Goal: Task Accomplishment & Management: Manage account settings

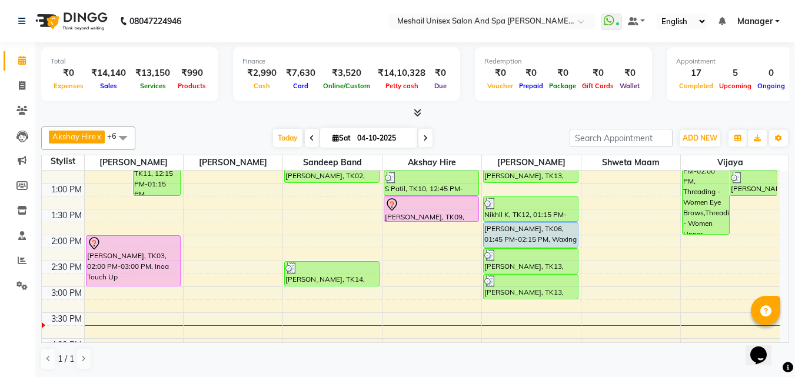
scroll to position [177, 0]
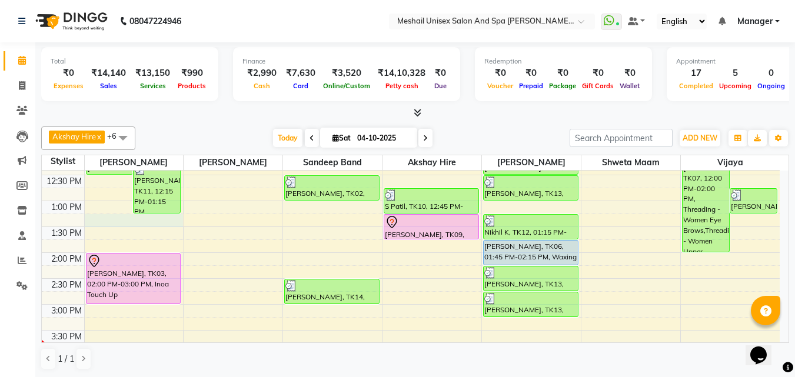
click at [109, 220] on div "9:00 AM 9:30 AM 10:00 AM 10:30 AM 11:00 AM 11:30 AM 12:00 PM 12:30 PM 1:00 PM 1…" at bounding box center [411, 330] width 738 height 673
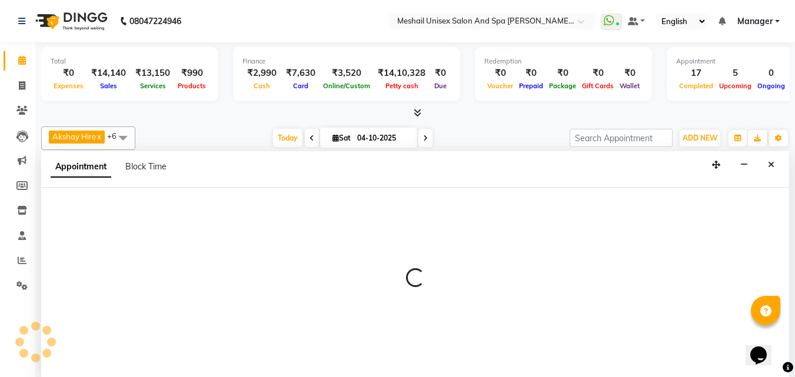
scroll to position [1, 0]
select select "52966"
select select "tentative"
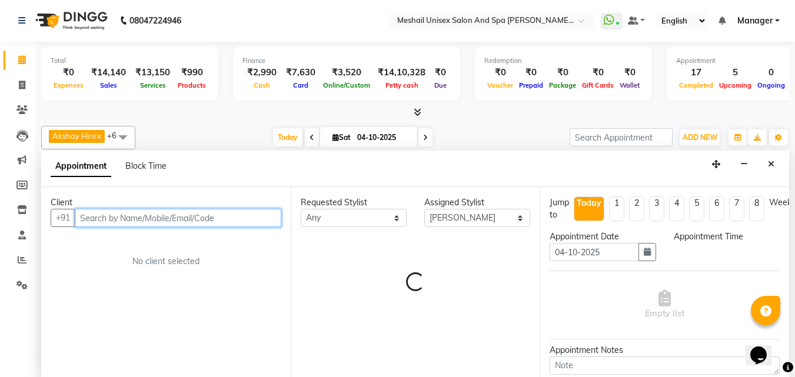
select select "795"
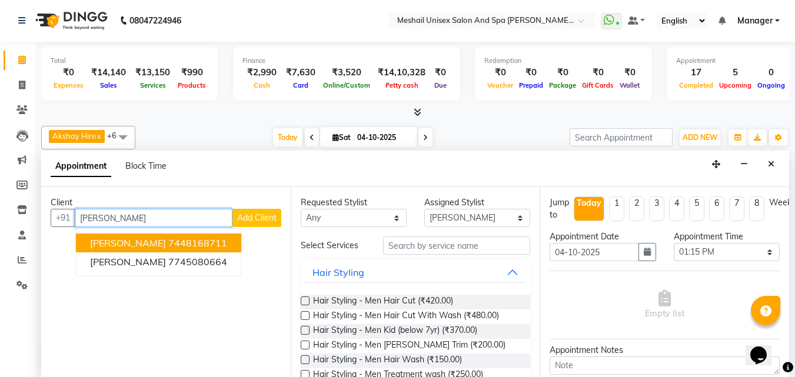
click at [172, 247] on ngb-highlight "7448168711" at bounding box center [197, 243] width 59 height 12
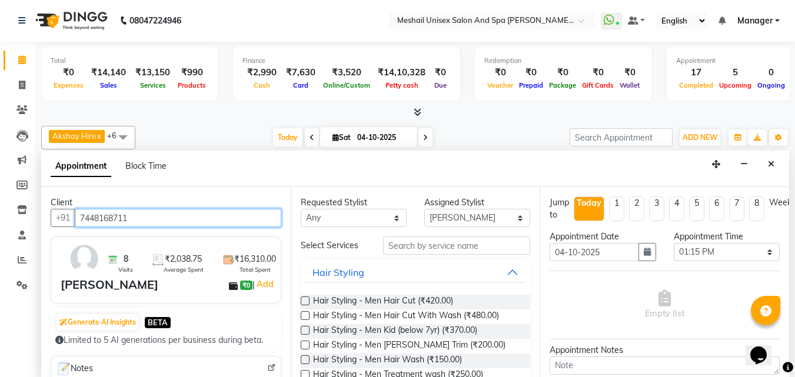
type input "7448168711"
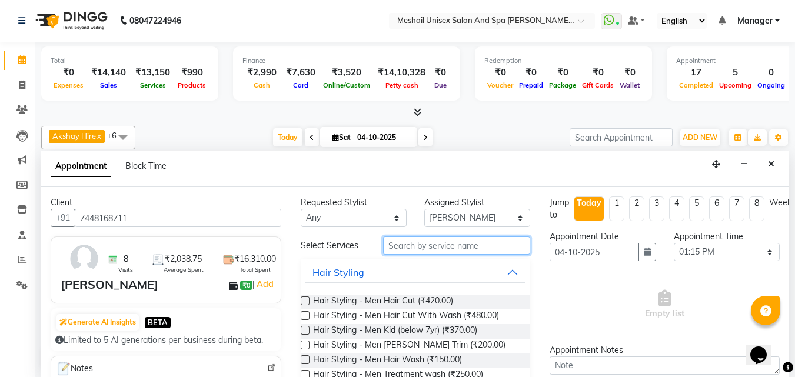
click at [432, 250] on input "text" at bounding box center [456, 246] width 147 height 18
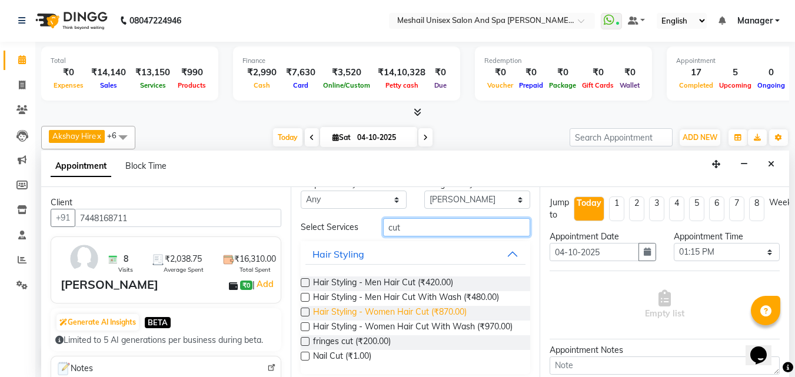
scroll to position [35, 0]
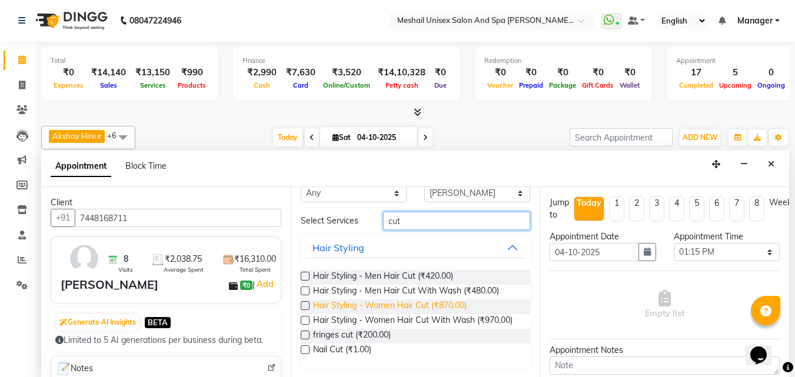
type input "cut"
click at [430, 300] on span "Hair Styling - Women Hair Cut (₹870.00)" at bounding box center [390, 307] width 154 height 15
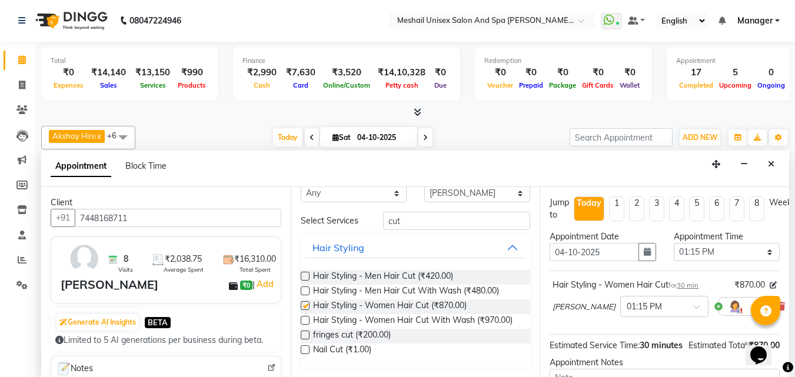
checkbox input "false"
click at [419, 212] on input "cut" at bounding box center [456, 221] width 147 height 18
type input "c"
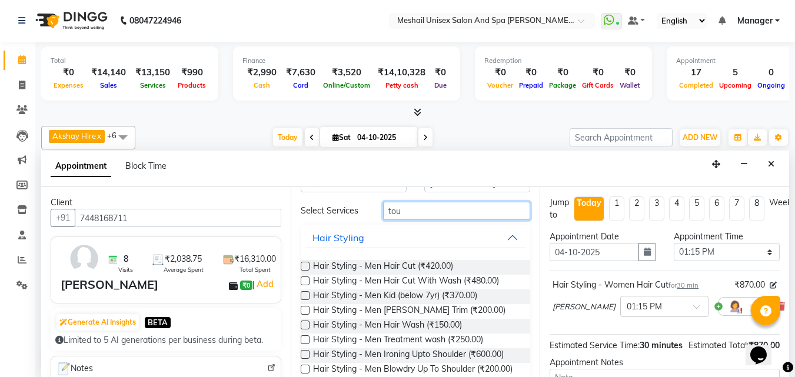
scroll to position [6, 0]
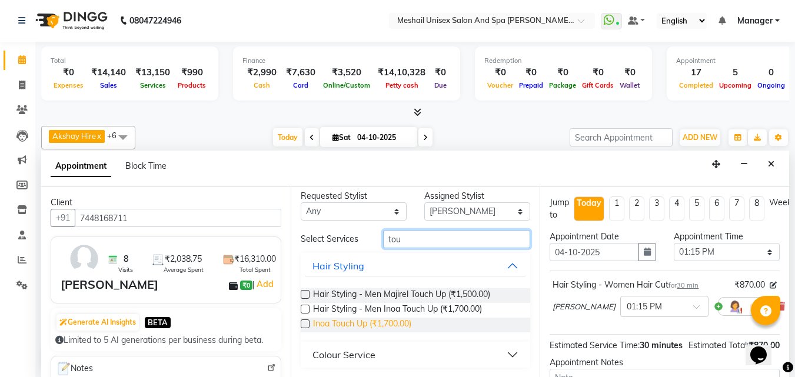
type input "tou"
click at [398, 323] on span "Inoa Touch Up (₹1,700.00)" at bounding box center [362, 325] width 98 height 15
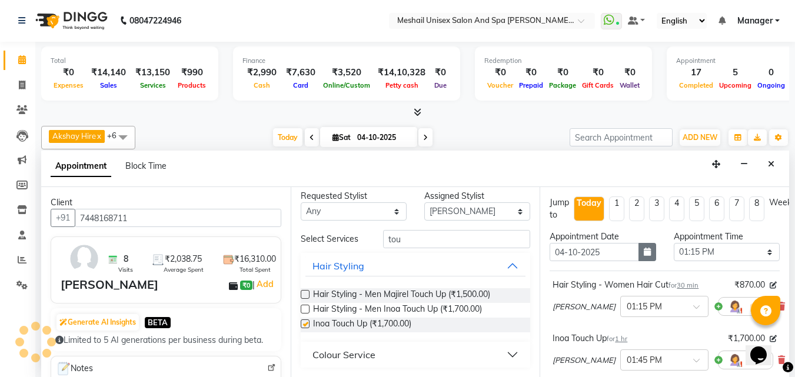
checkbox input "false"
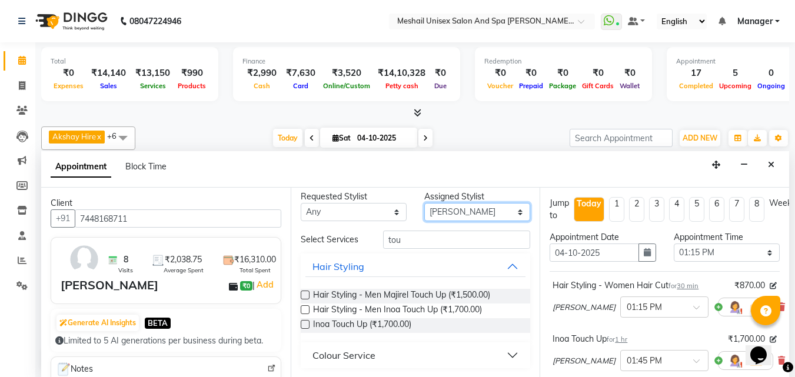
click at [494, 212] on select "Select Akshay Hire Sandeep Band [PERSON_NAME] Shweta maam [PERSON_NAME] [PERSON…" at bounding box center [477, 212] width 106 height 18
select select "52970"
click at [424, 210] on select "Select Akshay Hire Sandeep Band [PERSON_NAME] Shweta maam [PERSON_NAME] [PERSON…" at bounding box center [477, 212] width 106 height 18
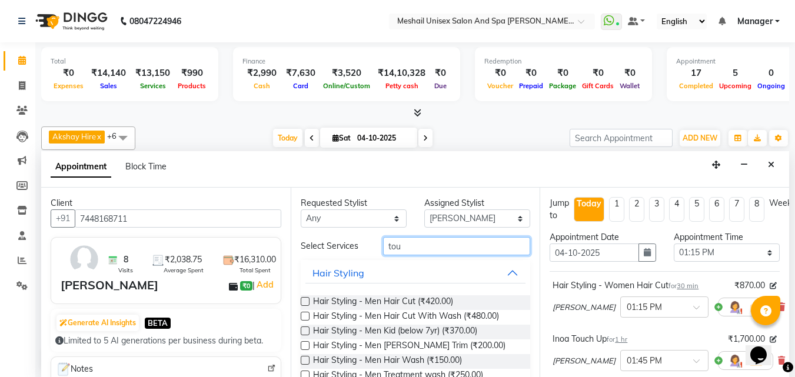
click at [454, 242] on input "tou" at bounding box center [456, 246] width 147 height 18
type input "t"
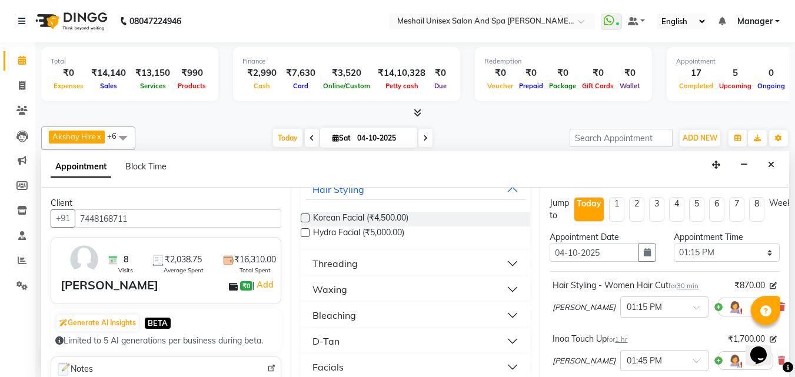
scroll to position [95, 0]
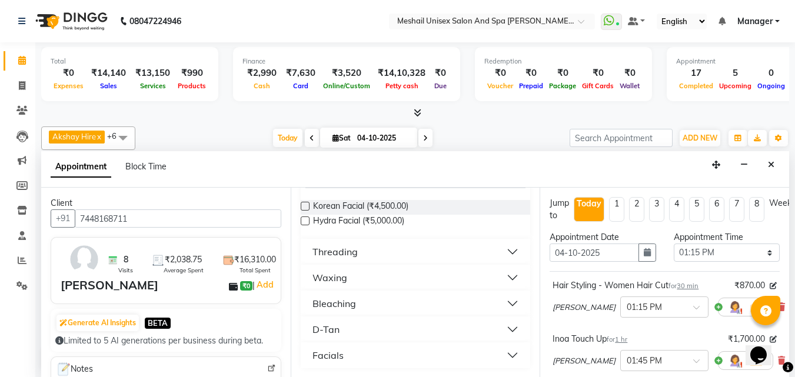
type input "fac"
click at [506, 273] on button "Waxing" at bounding box center [415, 277] width 221 height 21
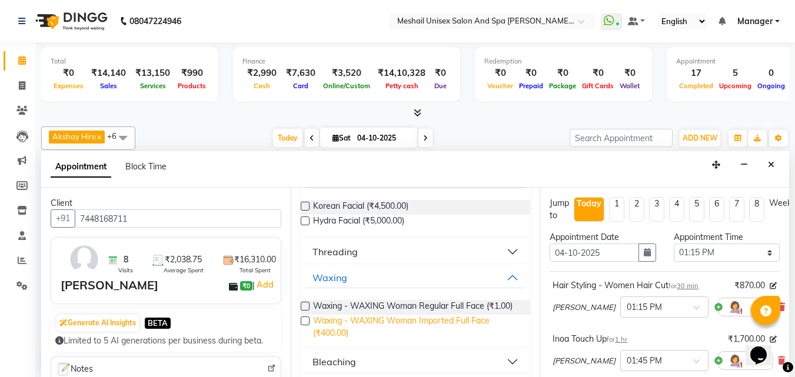
click at [347, 333] on span "Waxing - WAXING Woman Imported Full Face (₹400.00)" at bounding box center [417, 327] width 208 height 25
checkbox input "false"
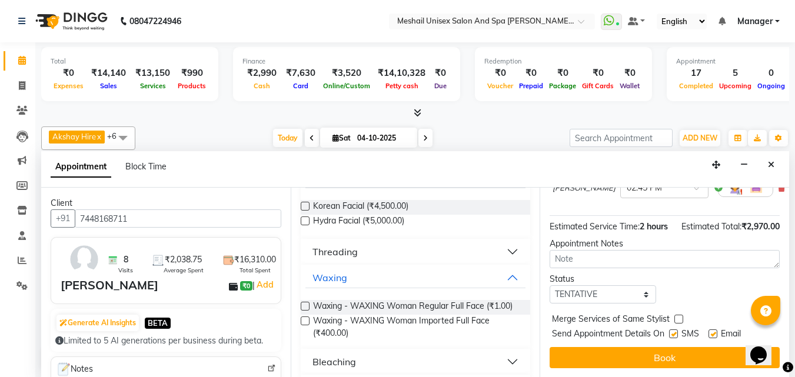
click at [674, 330] on label at bounding box center [673, 334] width 9 height 9
click at [674, 331] on input "checkbox" at bounding box center [673, 335] width 8 height 8
checkbox input "false"
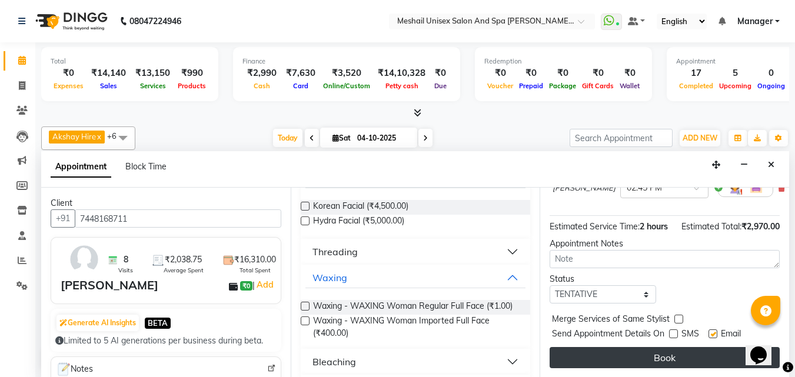
click at [659, 347] on button "Book" at bounding box center [665, 357] width 230 height 21
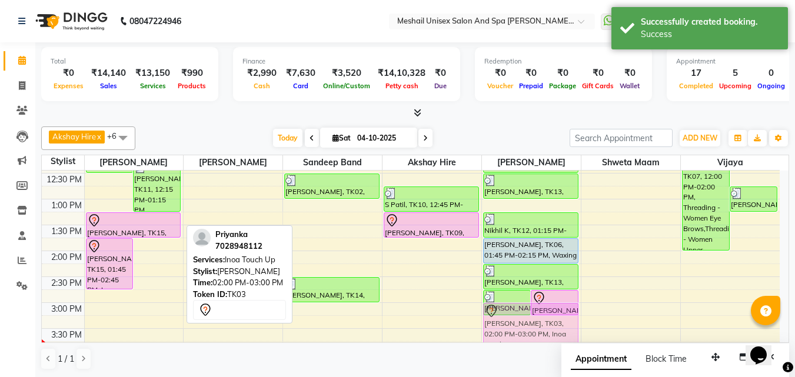
scroll to position [180, 0]
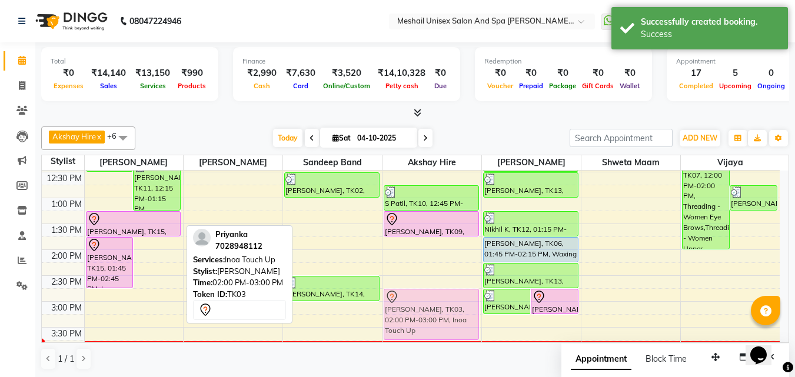
drag, startPoint x: 164, startPoint y: 272, endPoint x: 431, endPoint y: 305, distance: 269.2
click at [431, 305] on tr "[PERSON_NAME], TK13, 12:00 PM-12:30 PM, Hair Styling - Women Hair Blowdry Up To…" at bounding box center [411, 327] width 738 height 673
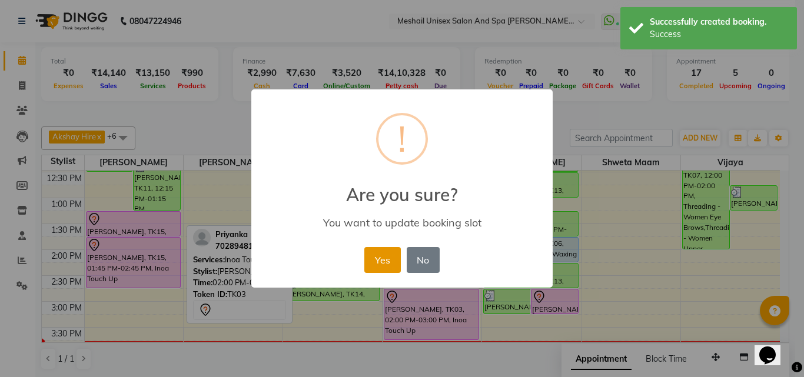
click at [374, 257] on button "Yes" at bounding box center [382, 260] width 36 height 26
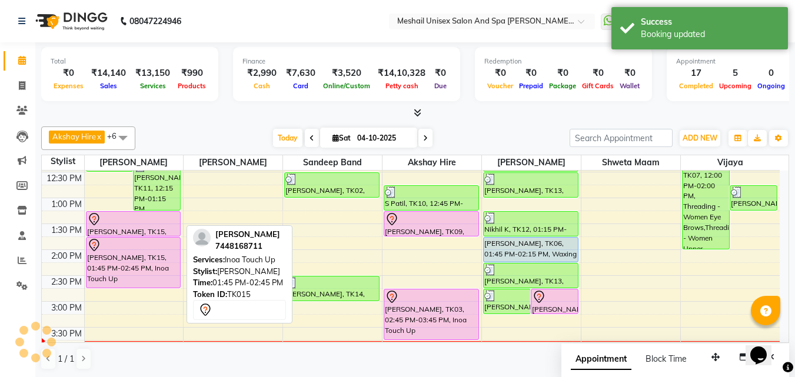
click at [98, 260] on div "[PERSON_NAME], TK15, 01:45 PM-02:45 PM, Inoa Touch Up" at bounding box center [134, 263] width 94 height 50
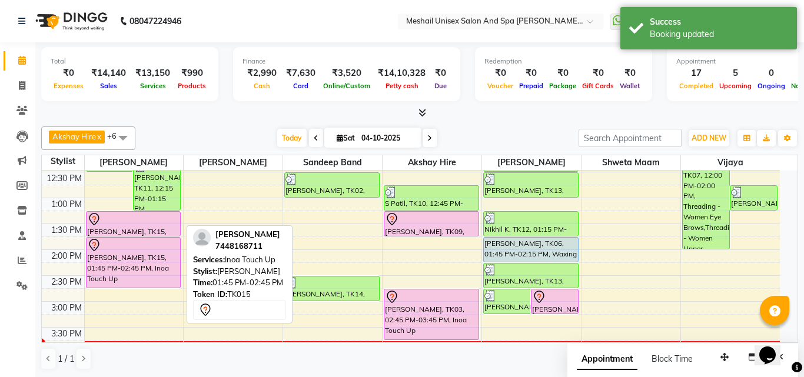
select select "7"
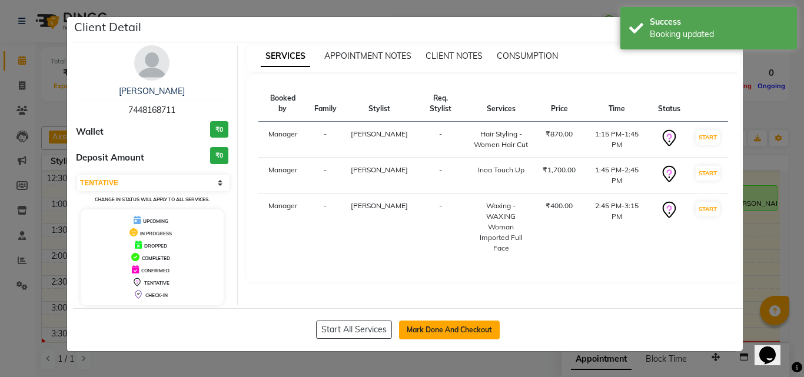
click at [404, 323] on button "Mark Done And Checkout" at bounding box center [449, 330] width 101 height 19
select select "service"
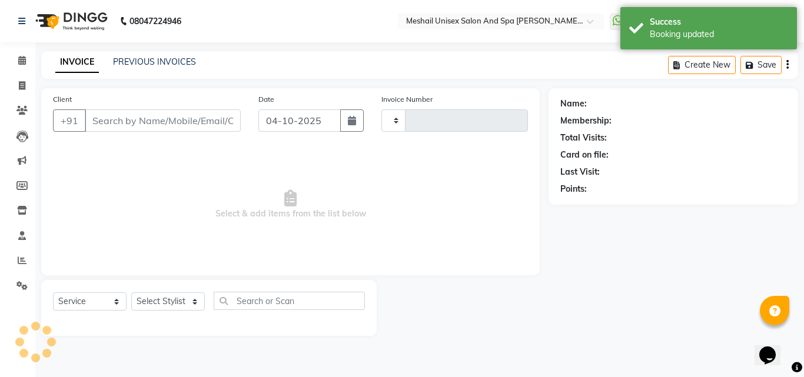
type input "2920"
select select "6713"
type input "7448168711"
select select "52970"
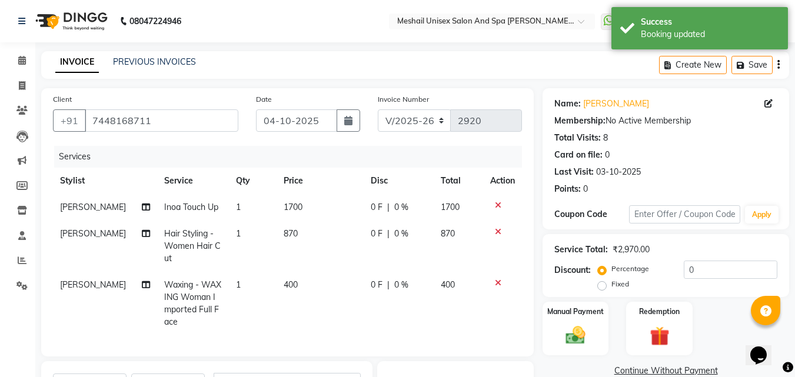
click at [337, 295] on td "400" at bounding box center [320, 304] width 87 height 64
select select "52970"
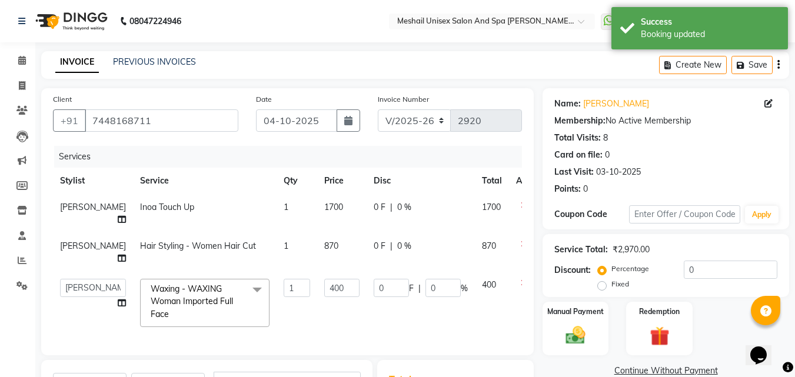
click at [332, 272] on td "870" at bounding box center [341, 252] width 49 height 39
select select "52966"
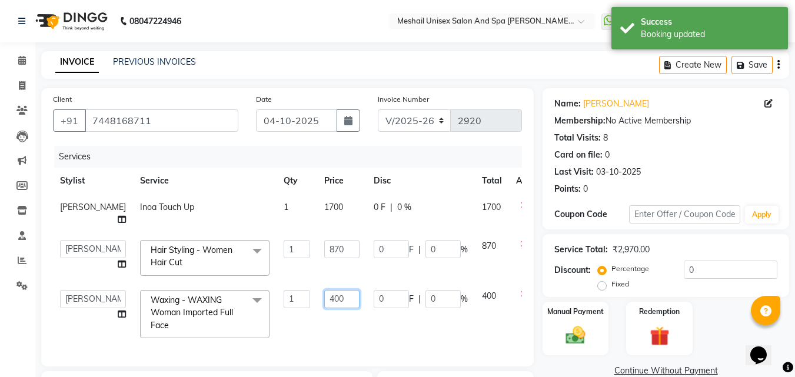
click at [333, 308] on input "400" at bounding box center [341, 299] width 35 height 18
type input "430"
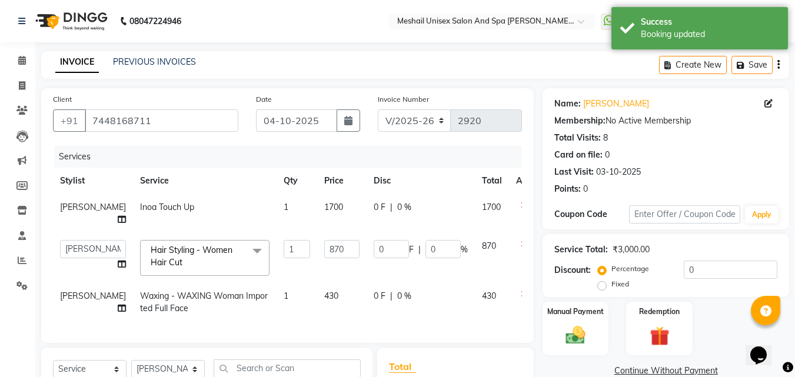
click at [417, 278] on td "0 F | 0 %" at bounding box center [421, 258] width 108 height 50
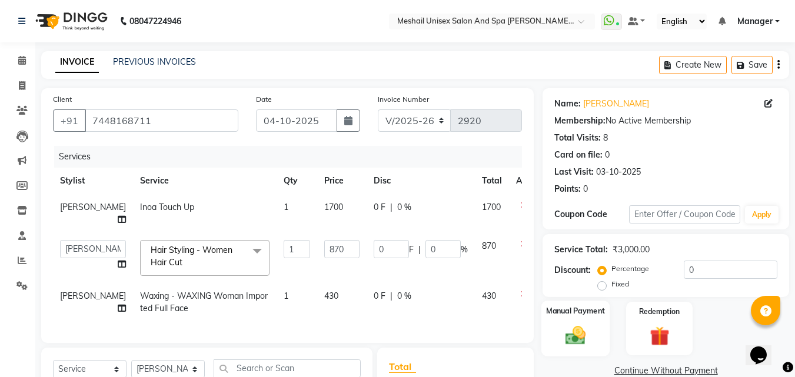
scroll to position [195, 0]
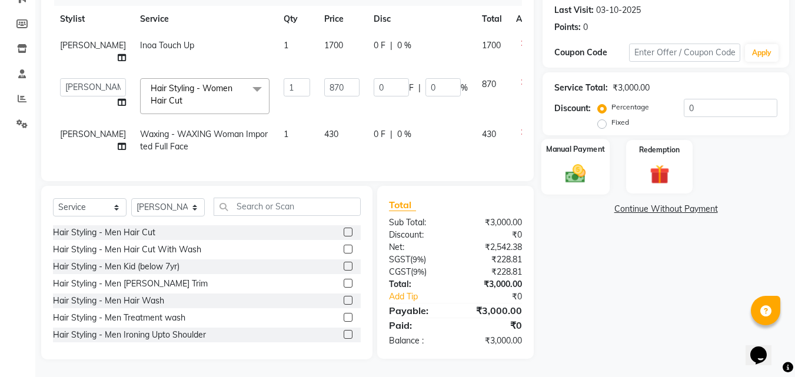
click at [578, 162] on img at bounding box center [575, 174] width 33 height 24
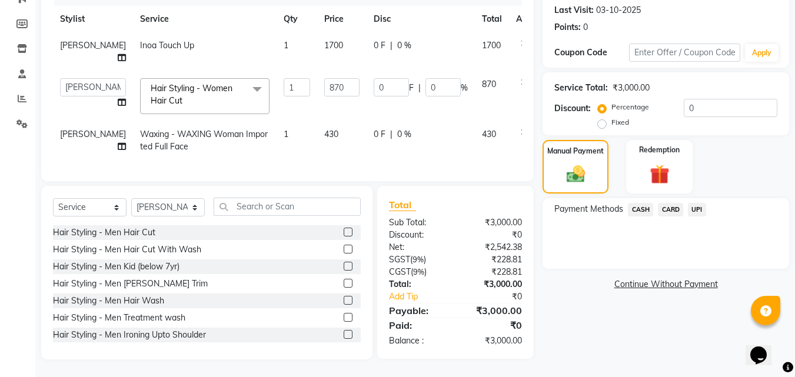
click at [693, 203] on span "UPI" at bounding box center [697, 210] width 18 height 14
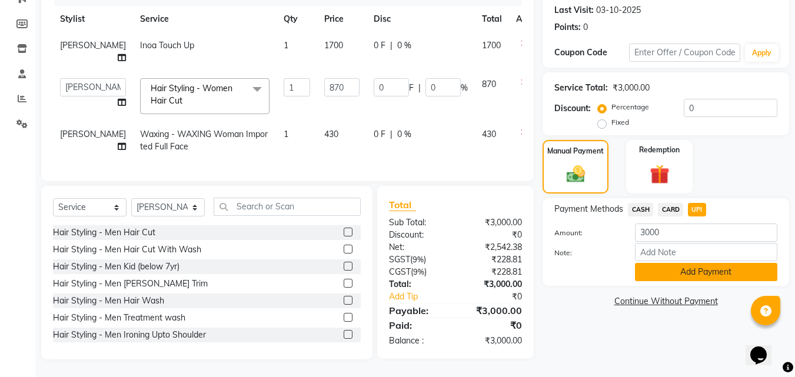
click at [681, 263] on button "Add Payment" at bounding box center [706, 272] width 142 height 18
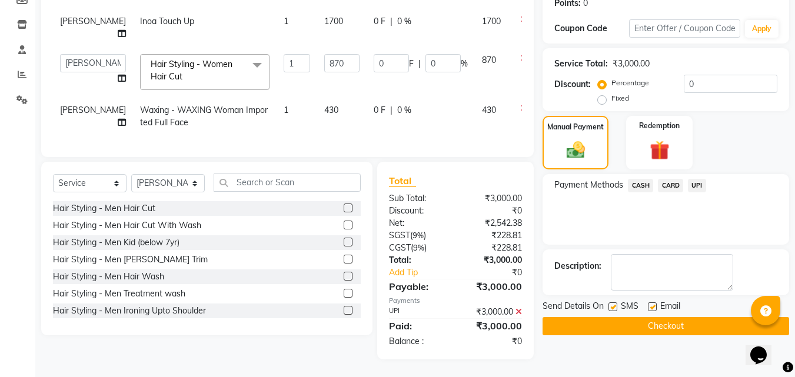
scroll to position [220, 0]
click at [614, 303] on label at bounding box center [613, 307] width 9 height 9
click at [614, 304] on input "checkbox" at bounding box center [613, 308] width 8 height 8
checkbox input "false"
click at [609, 317] on button "Checkout" at bounding box center [666, 326] width 247 height 18
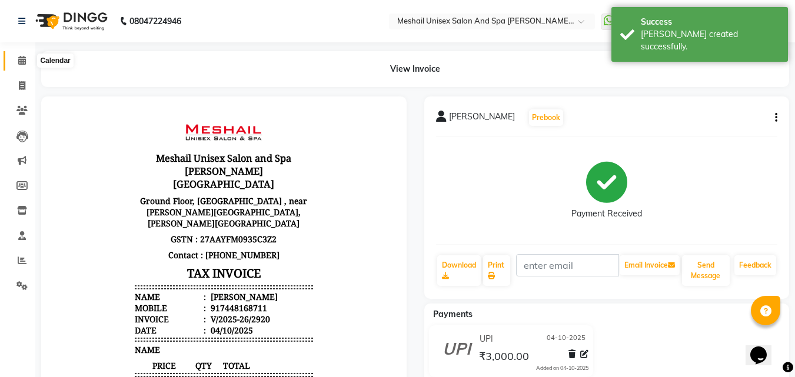
click at [21, 63] on icon at bounding box center [22, 60] width 8 height 9
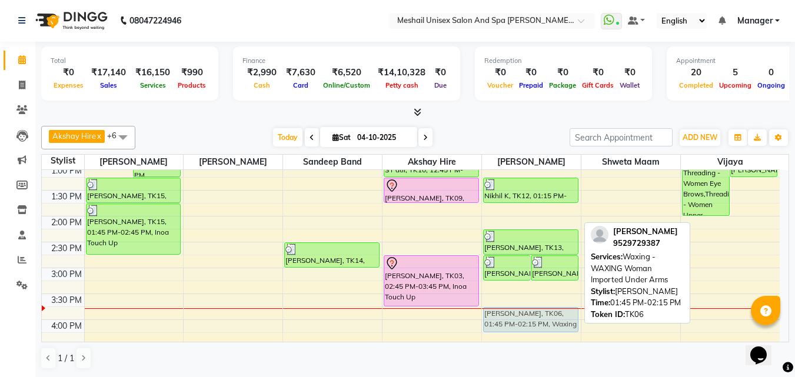
scroll to position [213, 0]
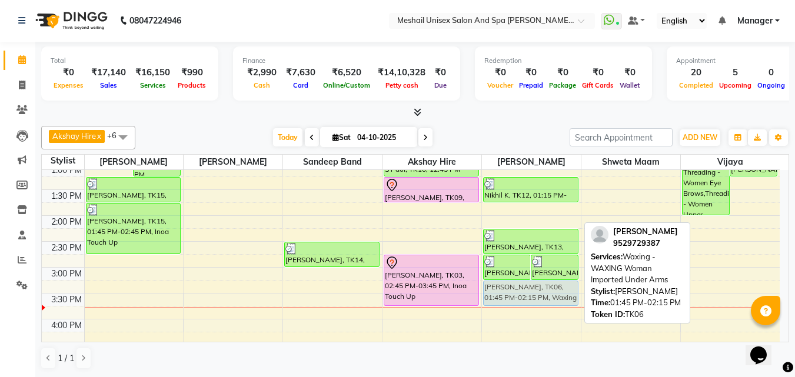
drag, startPoint x: 526, startPoint y: 253, endPoint x: 531, endPoint y: 291, distance: 38.0
click at [531, 291] on div "[PERSON_NAME], TK13, 02:45 PM-03:15 PM, Threading - Women Upper Lip [PERSON_NAM…" at bounding box center [531, 293] width 99 height 673
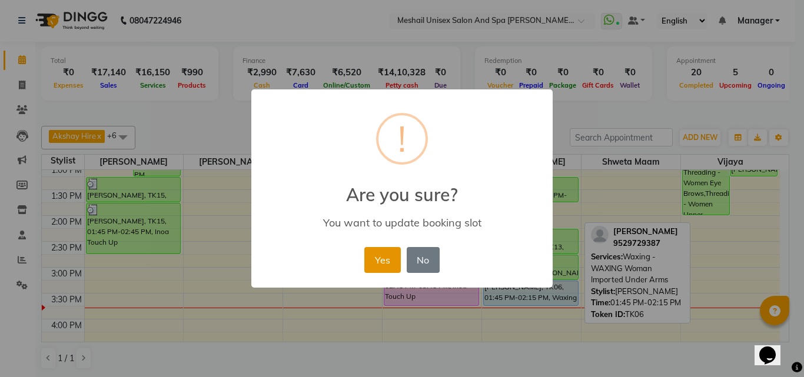
click at [385, 259] on button "Yes" at bounding box center [382, 260] width 36 height 26
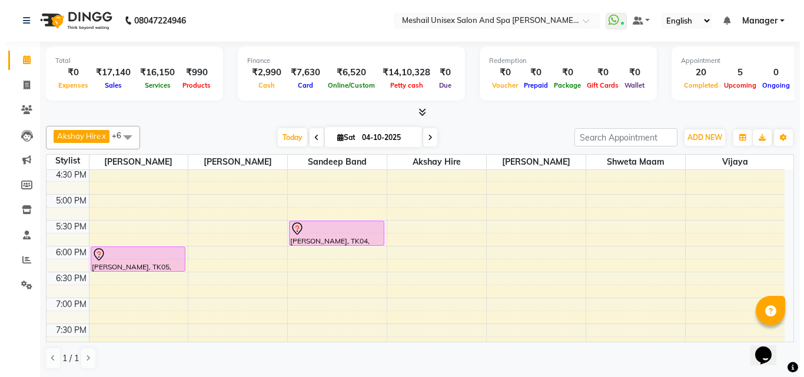
scroll to position [331, 0]
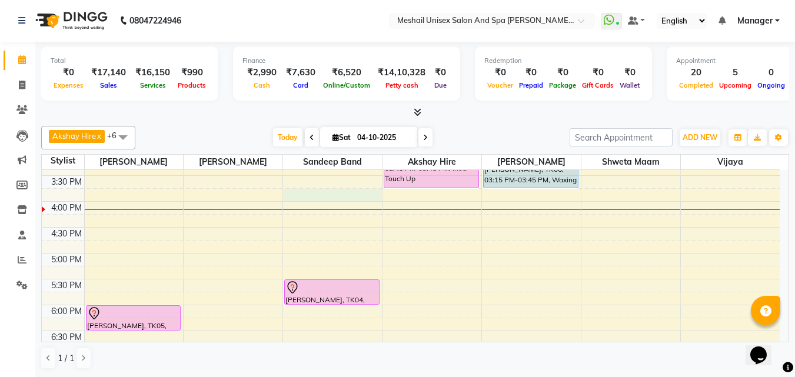
click at [304, 197] on div "9:00 AM 9:30 AM 10:00 AM 10:30 AM 11:00 AM 11:30 AM 12:00 PM 12:30 PM 1:00 PM 1…" at bounding box center [411, 175] width 738 height 673
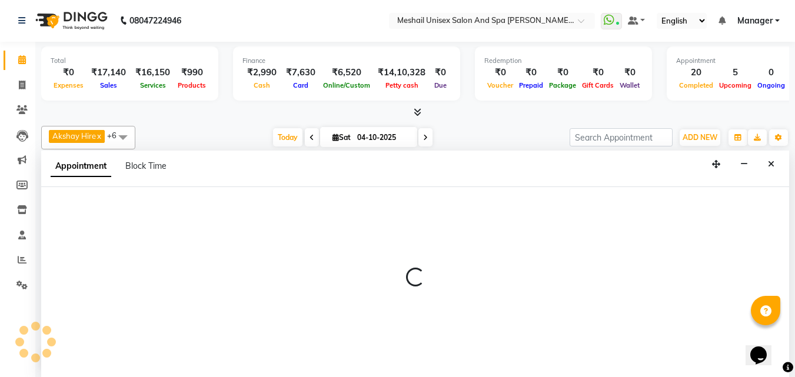
select select "52968"
select select "tentative"
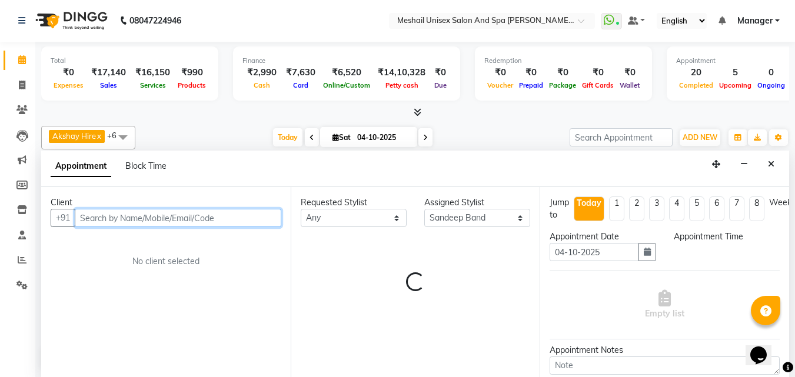
select select "945"
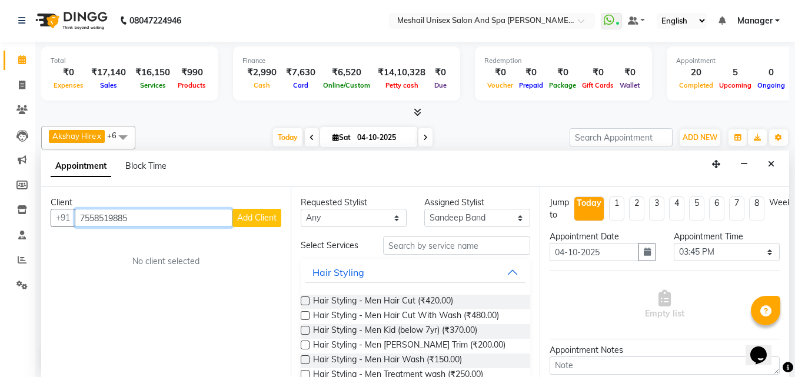
type input "7558519885"
click at [267, 216] on span "Add Client" at bounding box center [256, 217] width 39 height 11
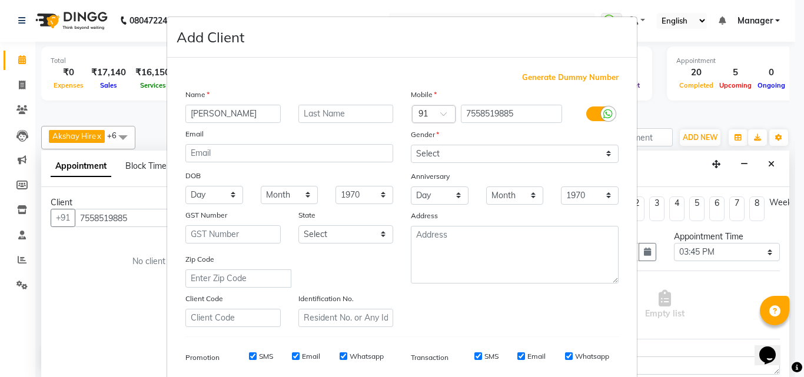
type input "[PERSON_NAME]"
click at [465, 78] on div "Generate Dummy Number" at bounding box center [401, 78] width 433 height 12
click at [349, 118] on input "text" at bounding box center [345, 114] width 95 height 18
type input "[PERSON_NAME]"
click at [604, 153] on select "Select [DEMOGRAPHIC_DATA] [DEMOGRAPHIC_DATA] Other Prefer Not To Say" at bounding box center [515, 154] width 208 height 18
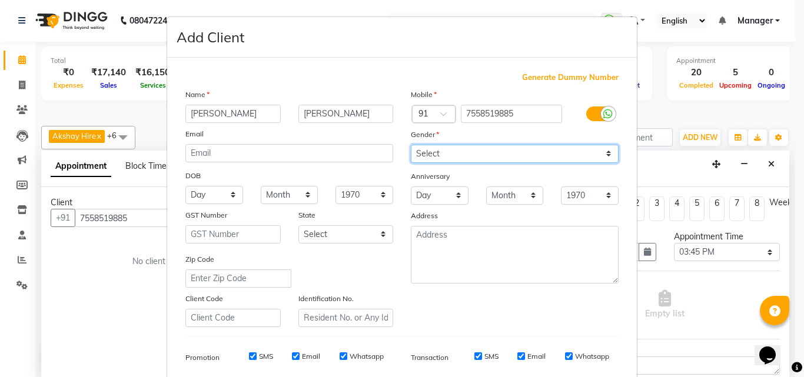
select select "[DEMOGRAPHIC_DATA]"
click at [411, 145] on select "Select [DEMOGRAPHIC_DATA] [DEMOGRAPHIC_DATA] Other Prefer Not To Say" at bounding box center [515, 154] width 208 height 18
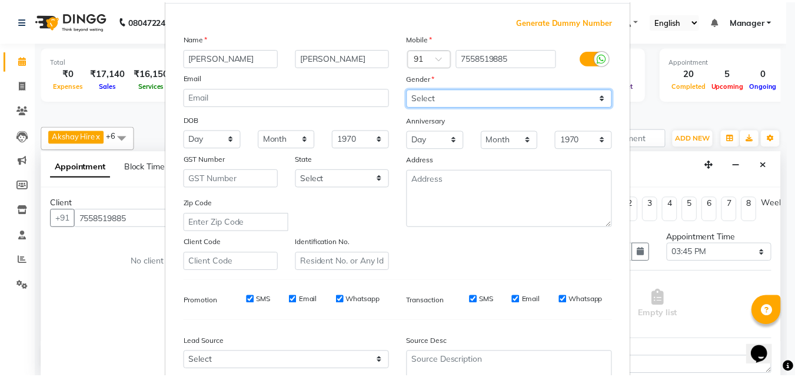
scroll to position [166, 0]
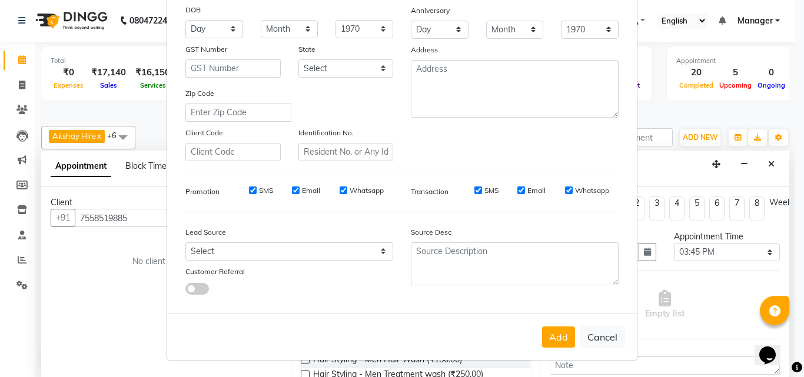
click at [553, 349] on div "Add Cancel" at bounding box center [402, 337] width 470 height 46
click at [553, 343] on button "Add" at bounding box center [558, 337] width 33 height 21
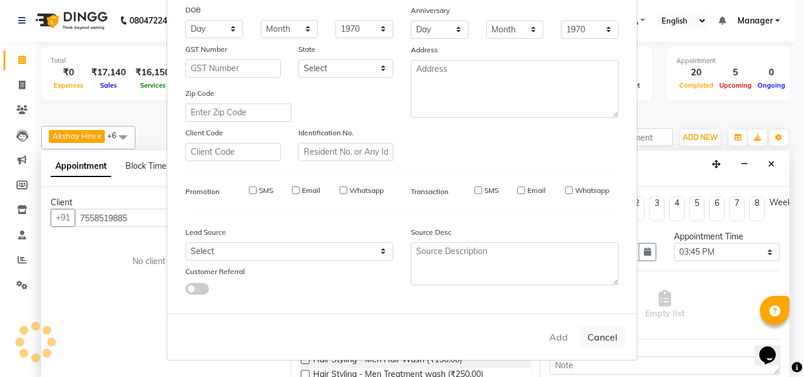
select select
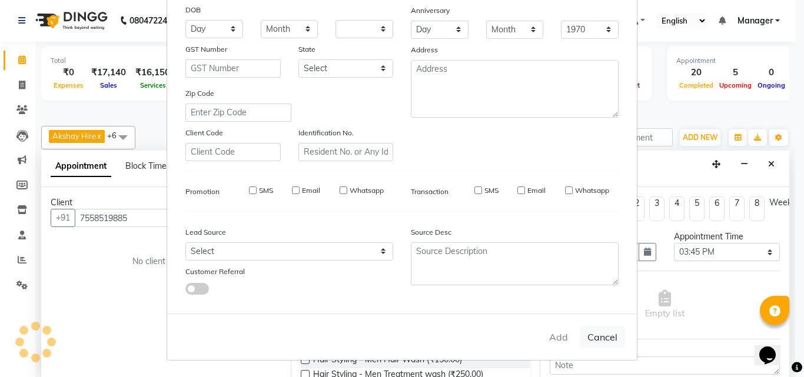
select select
checkbox input "false"
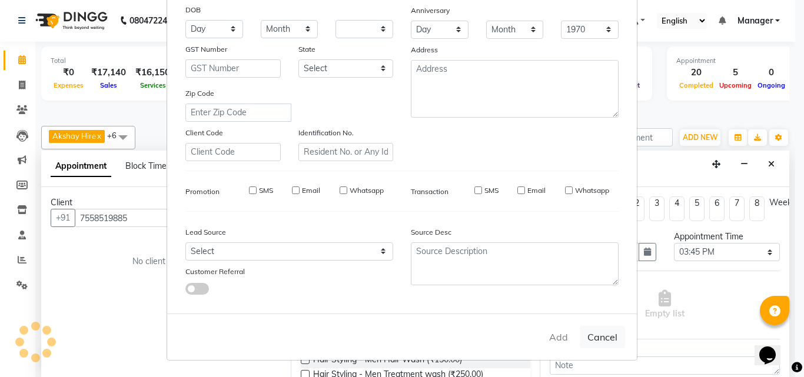
checkbox input "false"
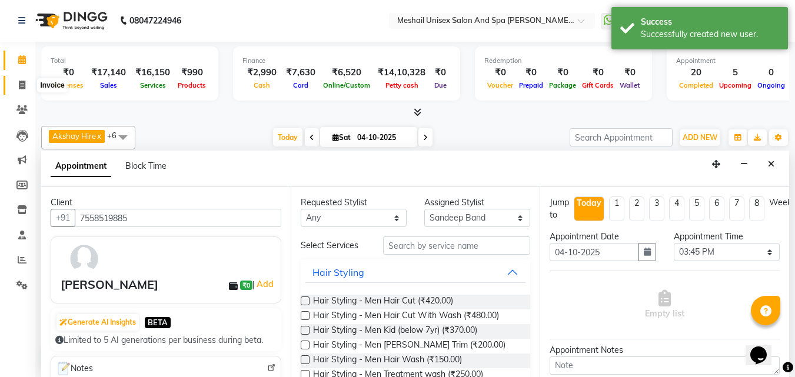
click at [19, 84] on icon at bounding box center [22, 85] width 6 height 9
select select "service"
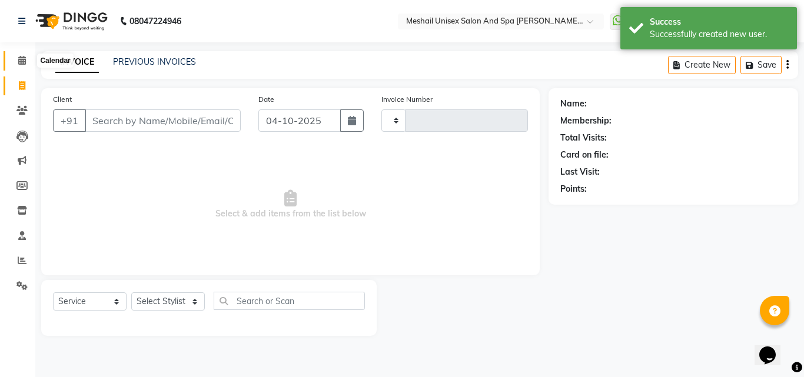
click at [18, 57] on icon at bounding box center [22, 60] width 8 height 9
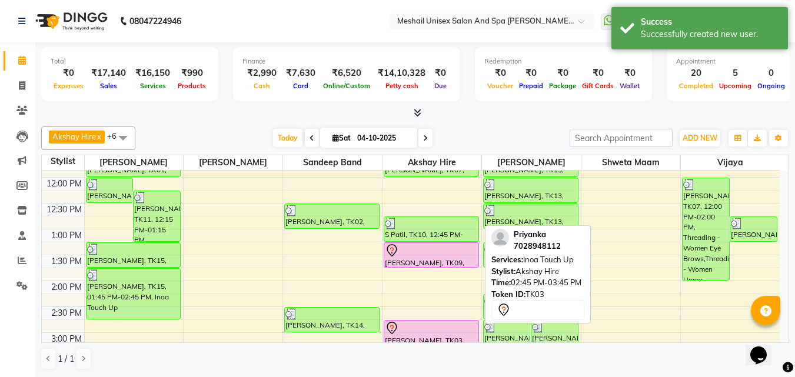
scroll to position [128, 0]
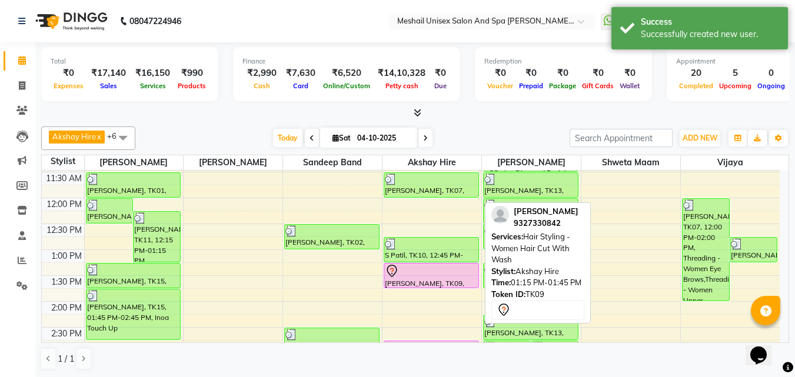
click at [440, 275] on div at bounding box center [431, 271] width 93 height 14
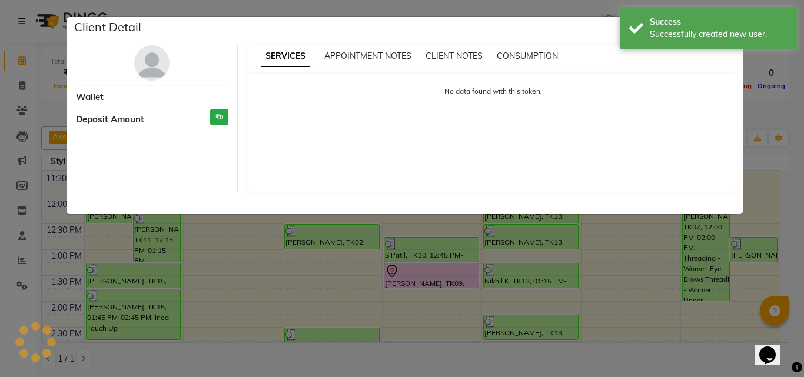
select select "7"
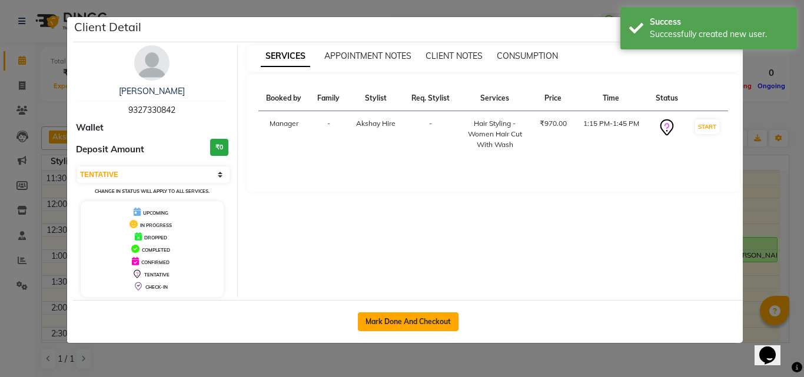
click at [386, 319] on button "Mark Done And Checkout" at bounding box center [408, 322] width 101 height 19
select select "service"
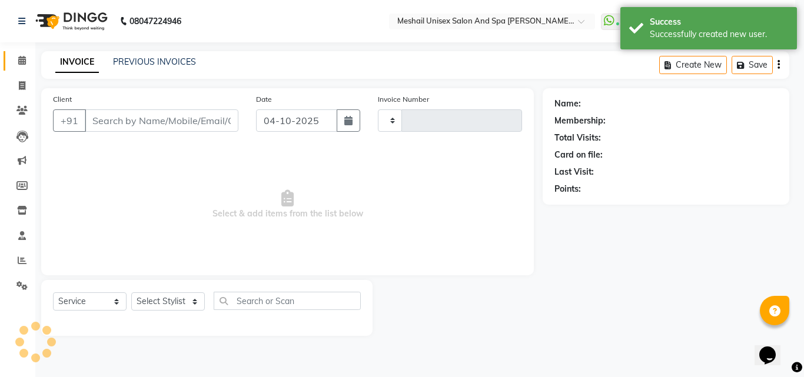
type input "2921"
select select "6713"
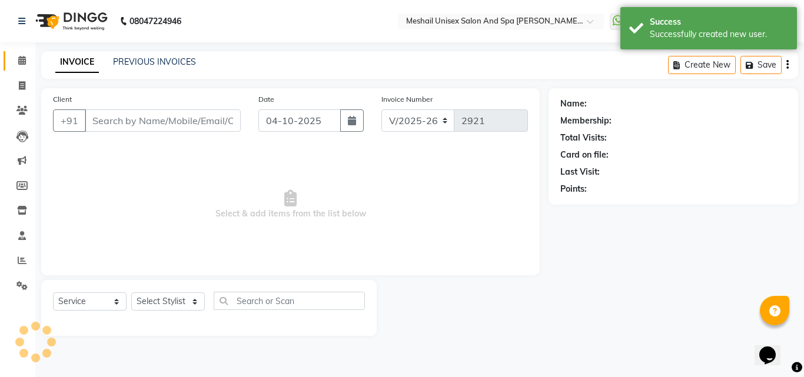
type input "9327330842"
select select "52969"
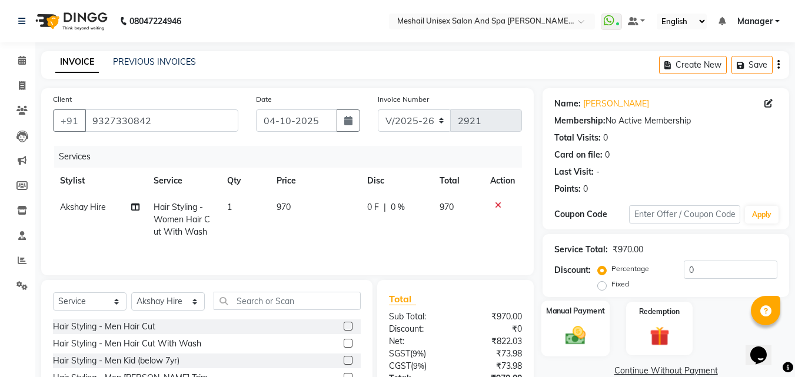
click at [589, 320] on div "Manual Payment" at bounding box center [575, 329] width 69 height 56
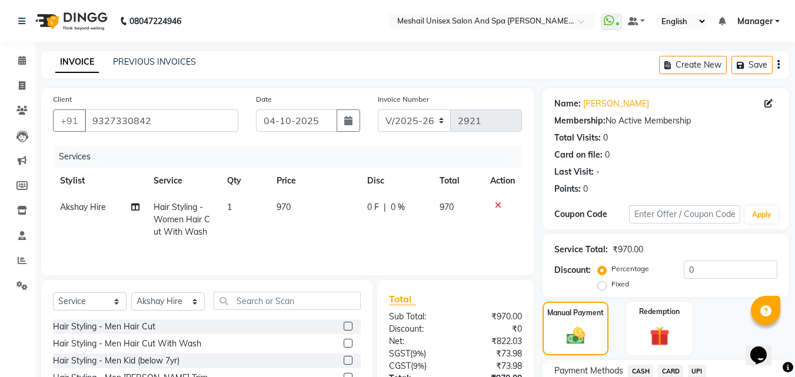
scroll to position [95, 0]
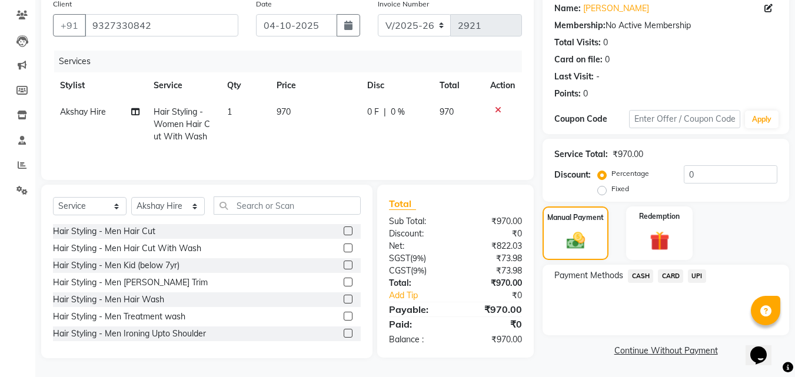
click at [696, 278] on span "UPI" at bounding box center [697, 277] width 18 height 14
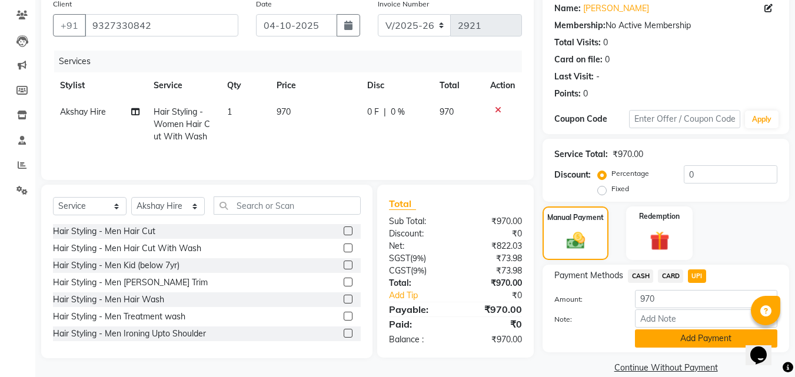
click at [690, 337] on button "Add Payment" at bounding box center [706, 339] width 142 height 18
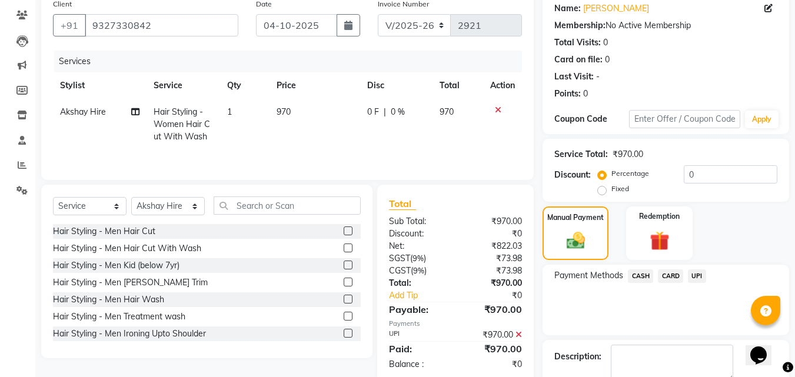
scroll to position [162, 0]
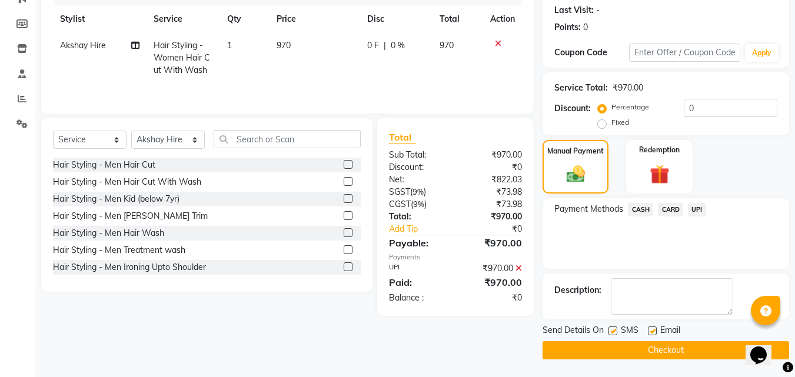
click at [613, 331] on label at bounding box center [613, 331] width 9 height 9
click at [613, 331] on input "checkbox" at bounding box center [613, 332] width 8 height 8
checkbox input "false"
click at [616, 351] on button "Checkout" at bounding box center [666, 350] width 247 height 18
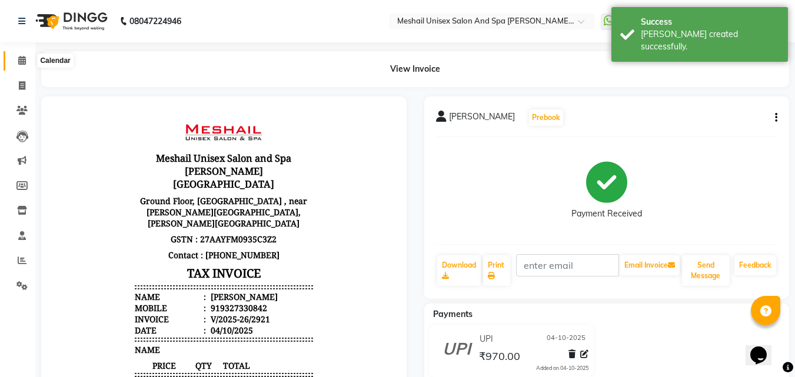
click at [21, 58] on icon at bounding box center [22, 60] width 8 height 9
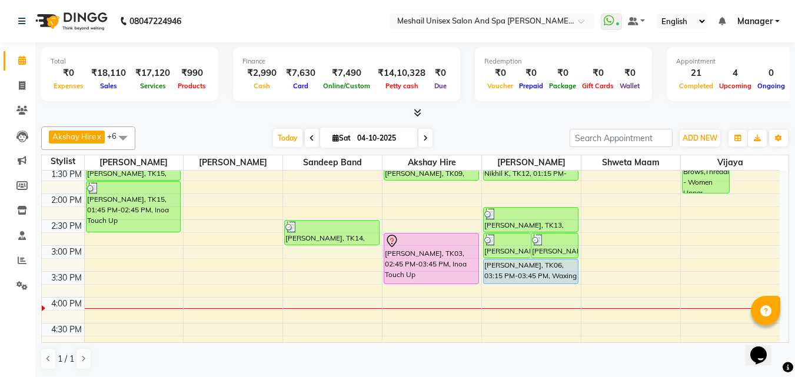
scroll to position [177, 0]
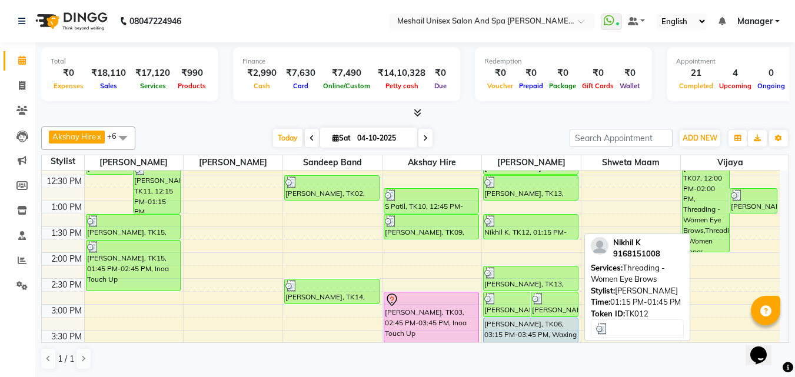
click at [541, 230] on div "Nikhil K, TK12, 01:15 PM-01:45 PM, Threading - Women Eye Brows" at bounding box center [531, 227] width 94 height 24
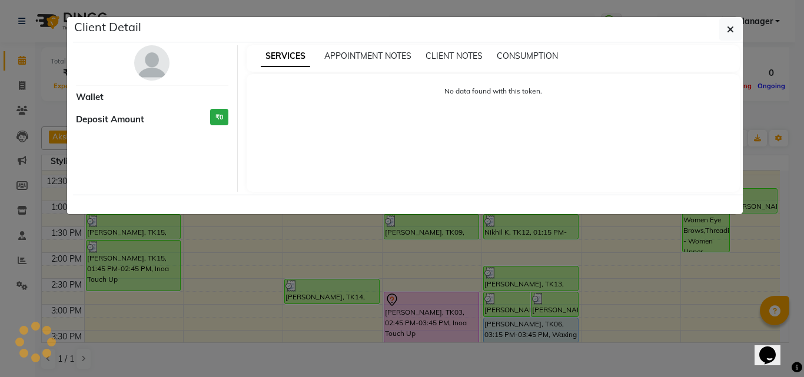
select select "3"
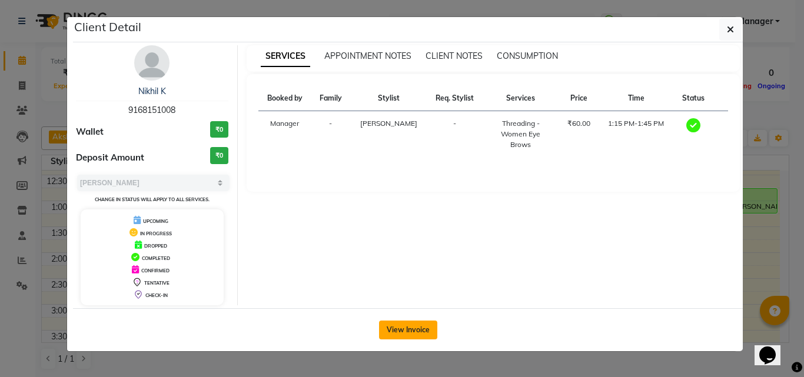
click at [420, 328] on button "View Invoice" at bounding box center [408, 330] width 58 height 19
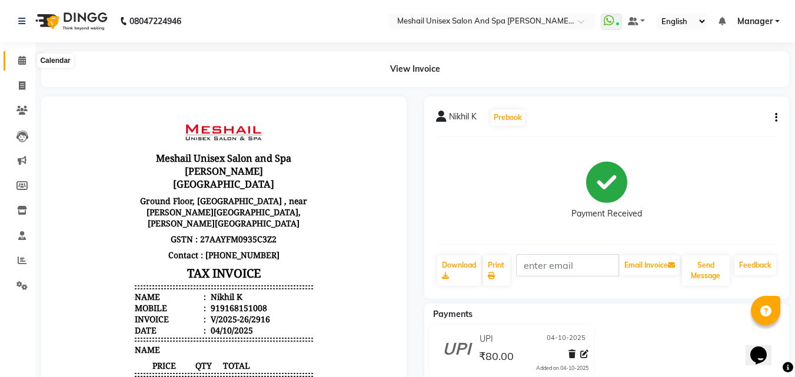
click at [19, 58] on icon at bounding box center [22, 60] width 8 height 9
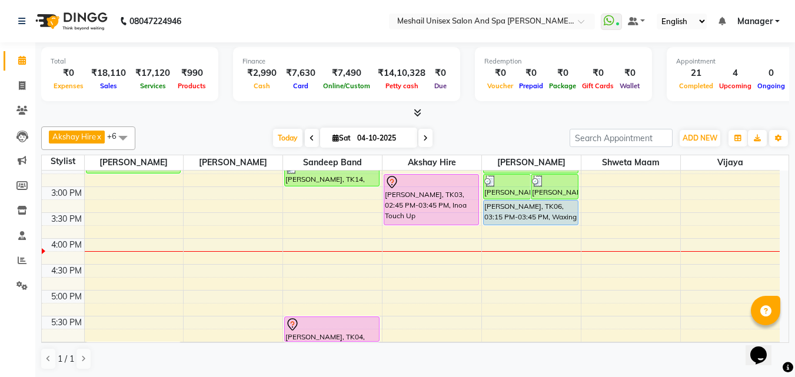
scroll to position [177, 0]
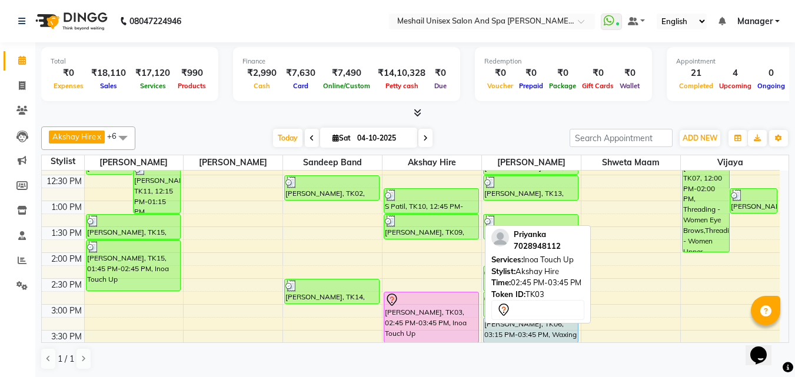
click at [413, 308] on div "[PERSON_NAME], TK03, 02:45 PM-03:45 PM, Inoa Touch Up" at bounding box center [431, 318] width 94 height 50
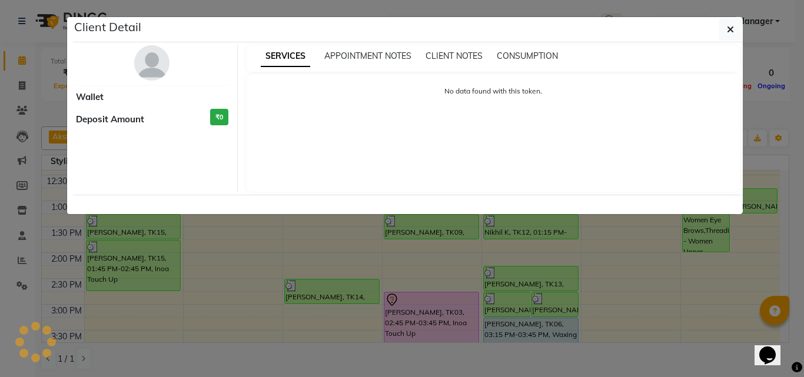
select select "7"
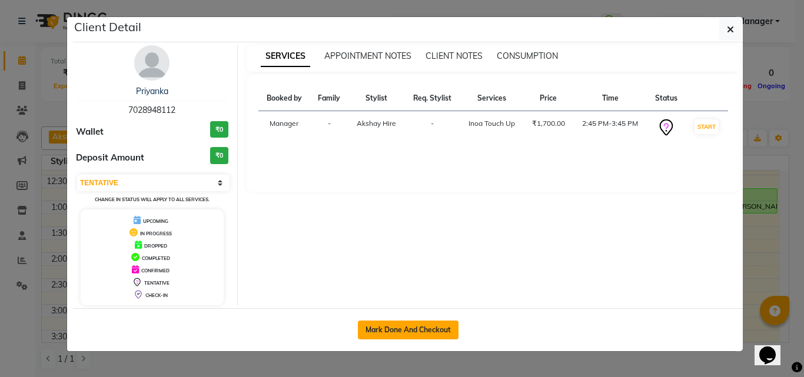
click at [380, 335] on button "Mark Done And Checkout" at bounding box center [408, 330] width 101 height 19
select select "service"
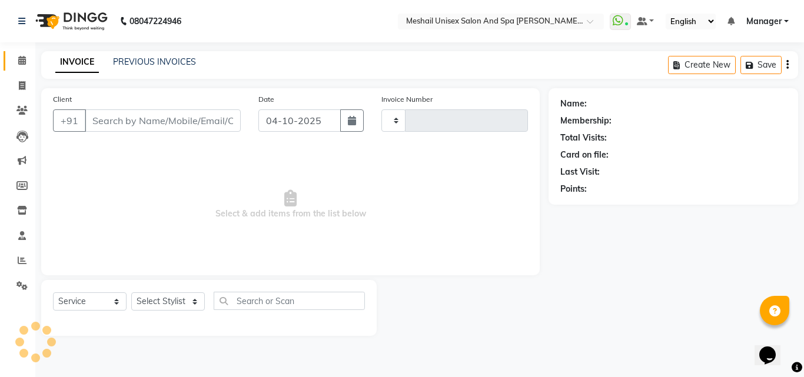
type input "2922"
select select "6713"
type input "7028948112"
select select "52969"
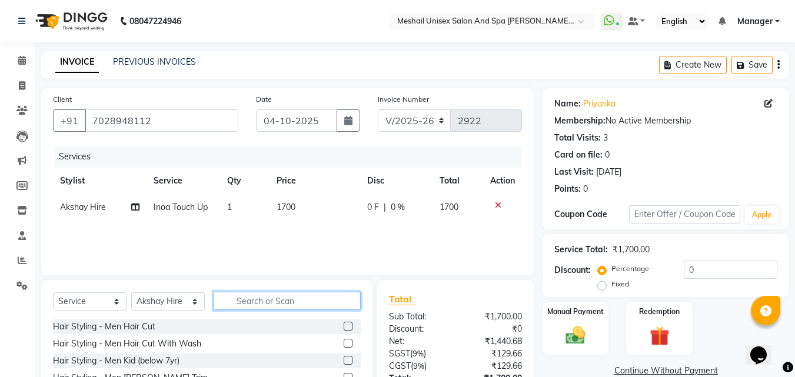
click at [259, 307] on input "text" at bounding box center [287, 301] width 147 height 18
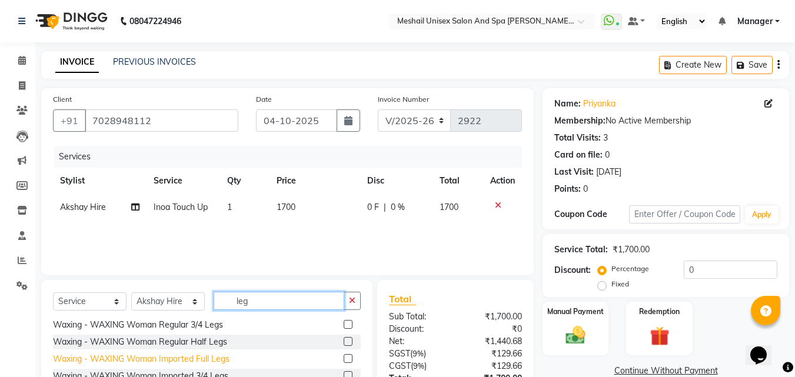
scroll to position [59, 0]
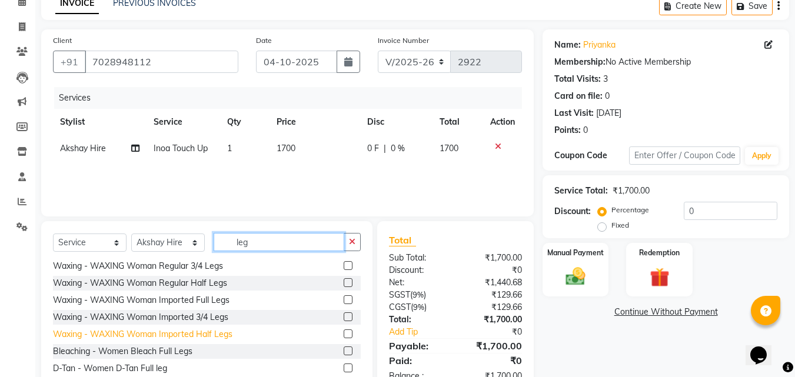
type input "leg"
click at [194, 336] on div "Waxing - WAXING Woman Imported Half Legs" at bounding box center [143, 334] width 180 height 12
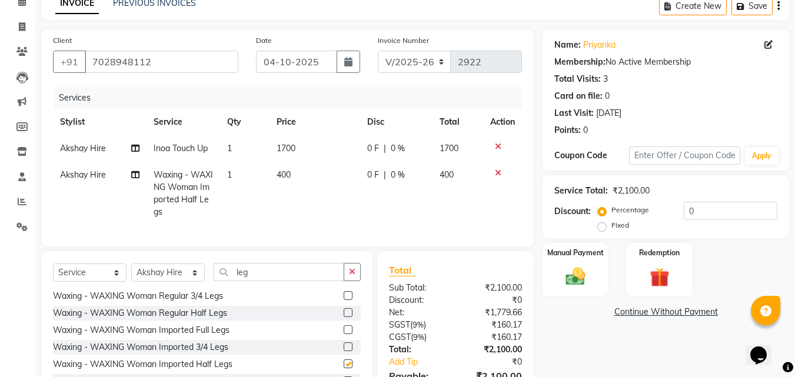
checkbox input "false"
click at [572, 267] on img at bounding box center [575, 277] width 33 height 24
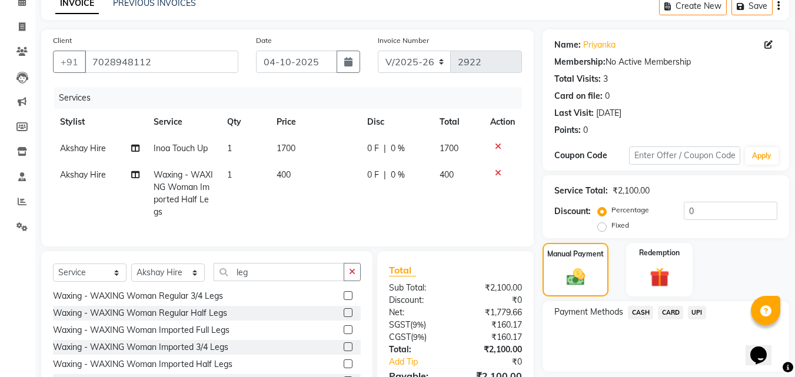
click at [702, 314] on span "UPI" at bounding box center [697, 313] width 18 height 14
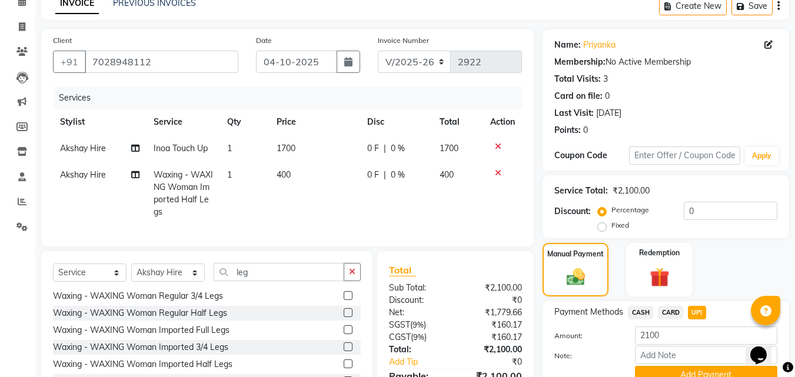
click at [671, 318] on span "CARD" at bounding box center [670, 313] width 25 height 14
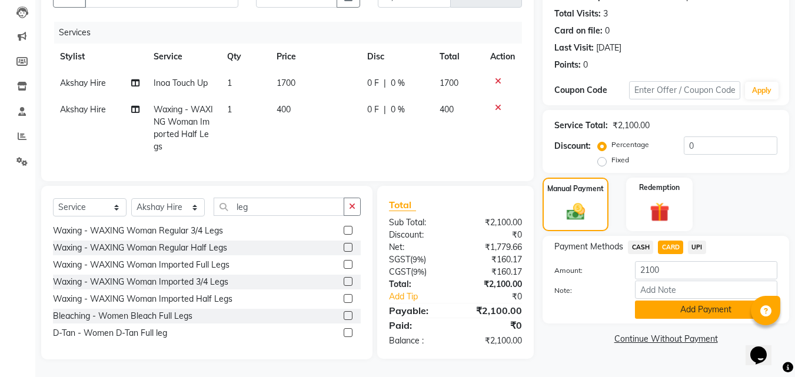
click at [676, 301] on button "Add Payment" at bounding box center [706, 310] width 142 height 18
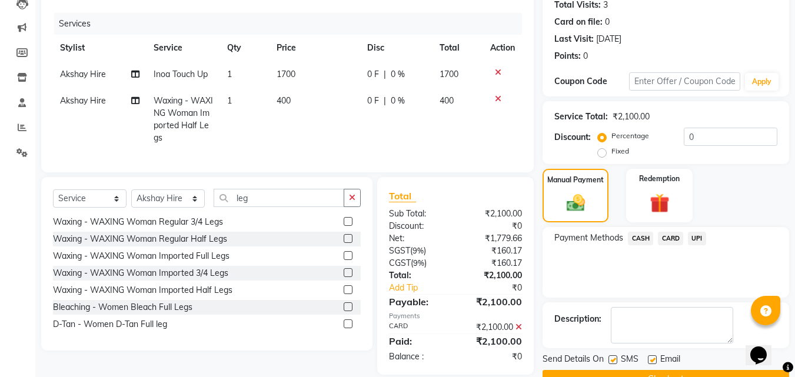
scroll to position [162, 0]
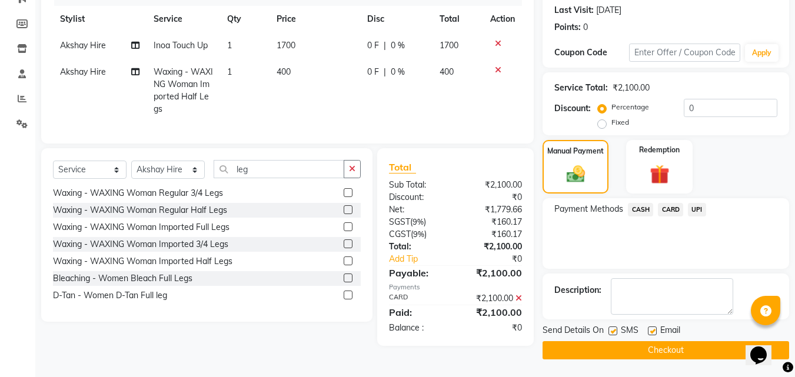
click at [610, 329] on label at bounding box center [613, 331] width 9 height 9
click at [610, 329] on input "checkbox" at bounding box center [613, 332] width 8 height 8
checkbox input "false"
click at [612, 344] on button "Checkout" at bounding box center [666, 350] width 247 height 18
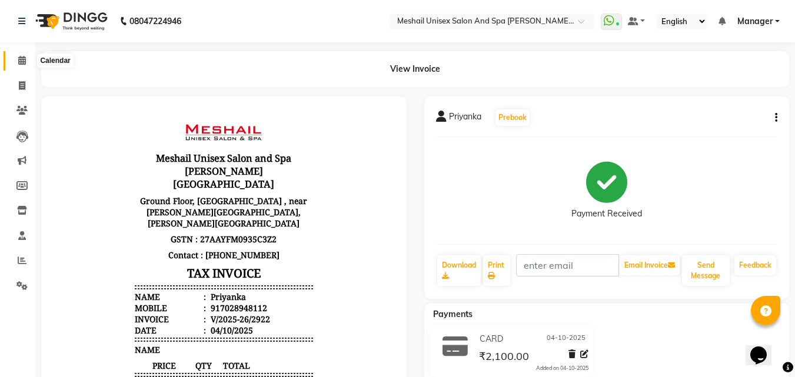
click at [22, 54] on span at bounding box center [22, 61] width 21 height 14
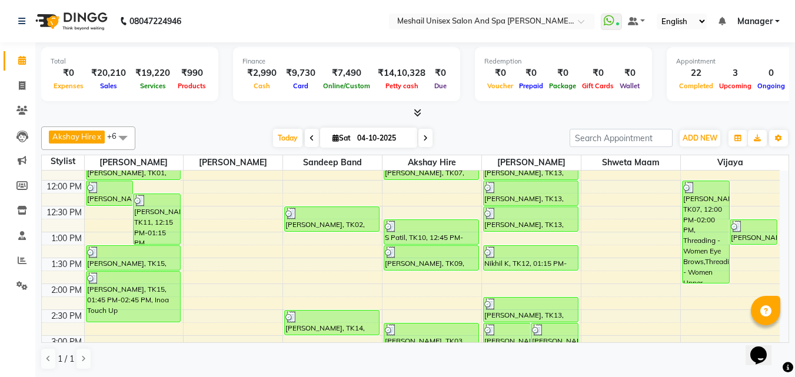
scroll to position [118, 0]
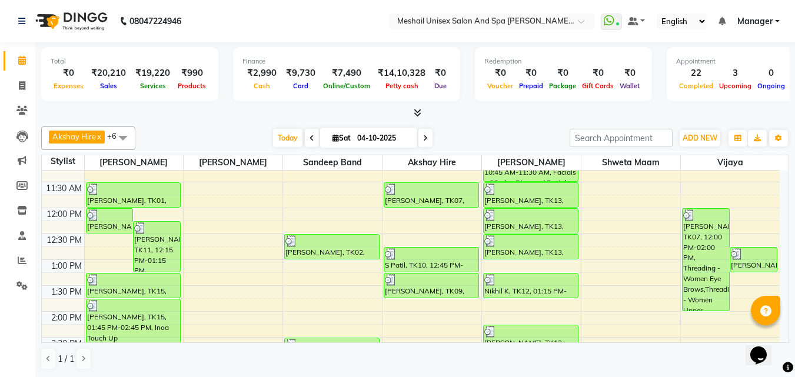
click at [227, 24] on nav "08047224946 Select Location × Meshail Unisex Salon And [GEOGRAPHIC_DATA][PERSON…" at bounding box center [397, 21] width 795 height 42
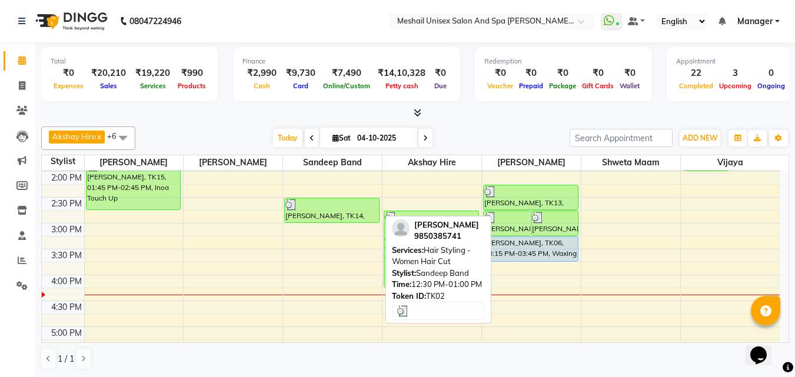
scroll to position [294, 0]
